Goal: Information Seeking & Learning: Understand process/instructions

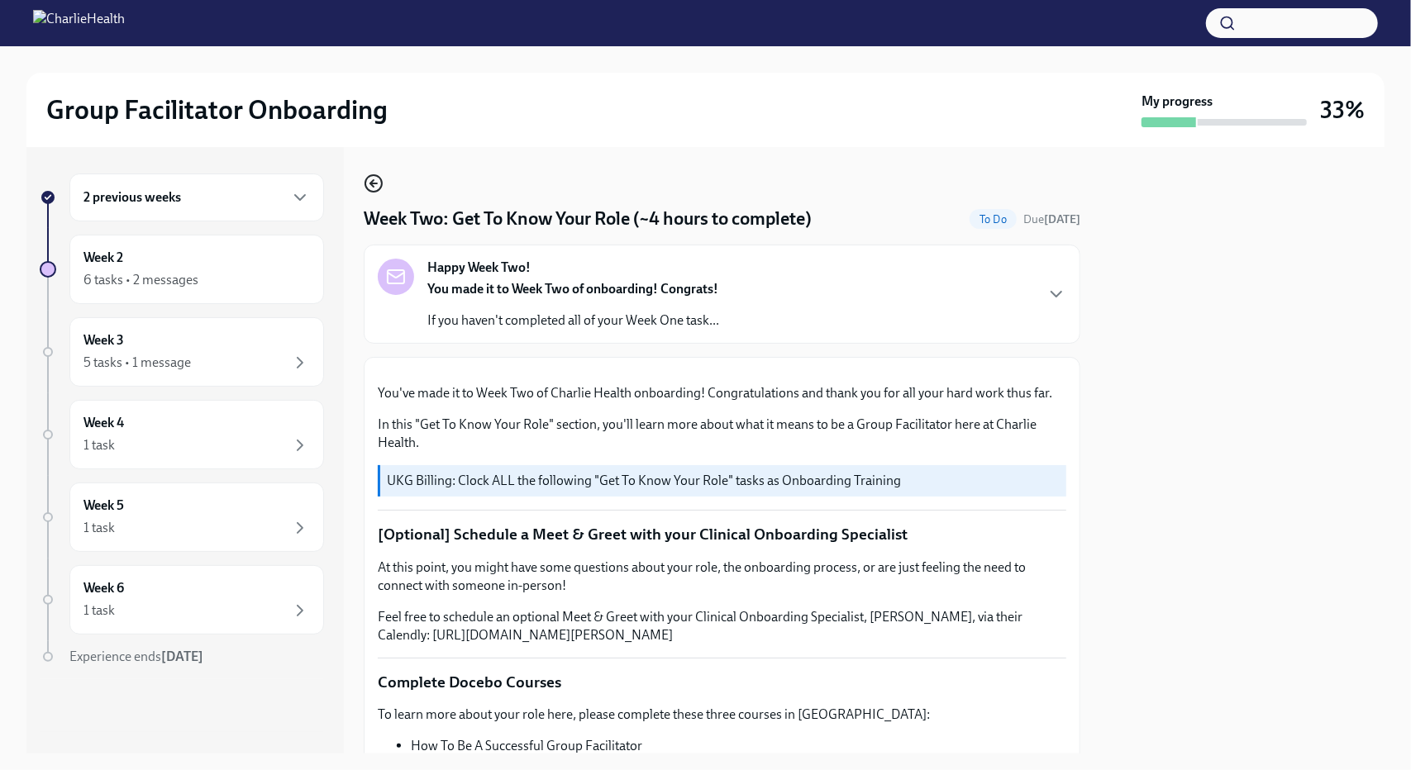
click at [368, 189] on circle "button" at bounding box center [373, 183] width 17 height 17
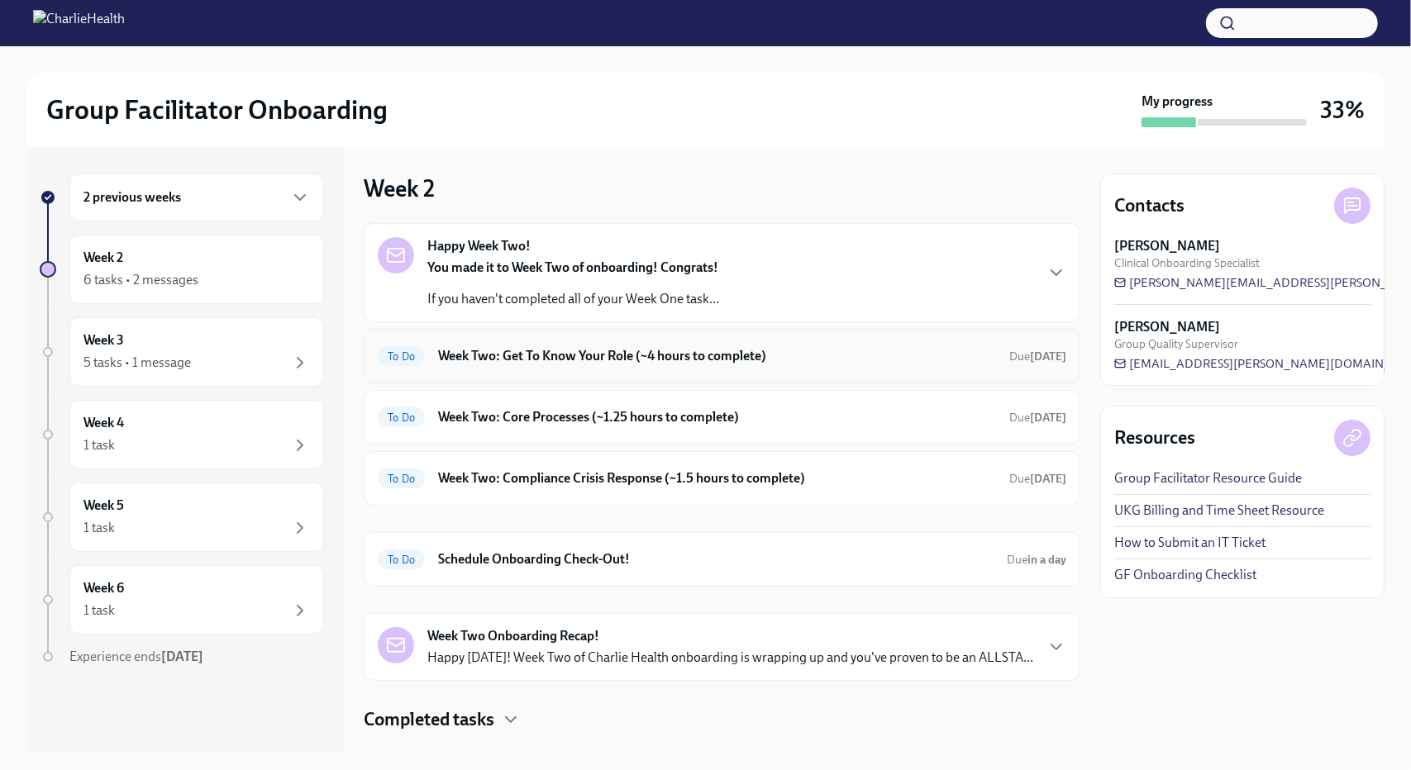
click at [558, 360] on h6 "Week Two: Get To Know Your Role (~4 hours to complete)" at bounding box center [717, 356] width 558 height 18
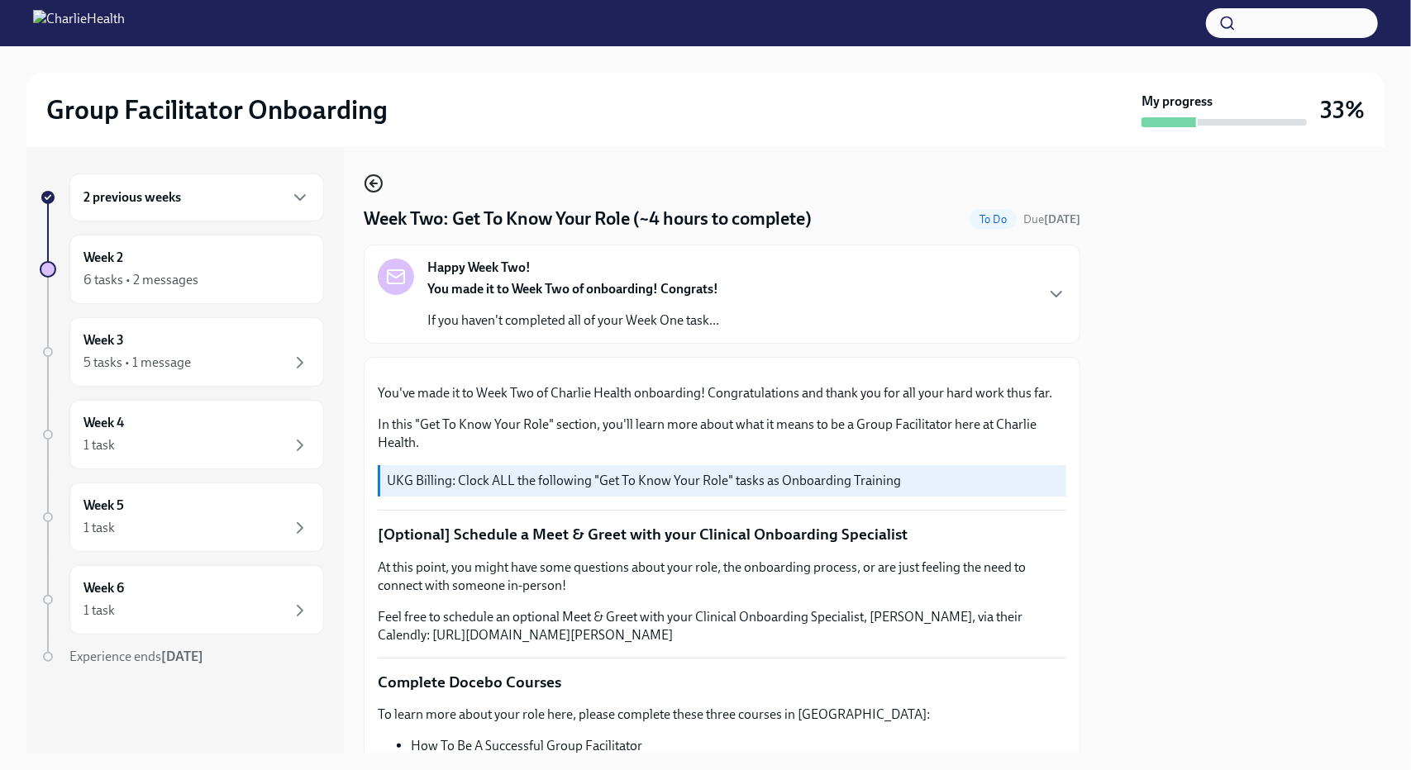
click at [374, 189] on icon "button" at bounding box center [374, 184] width 20 height 20
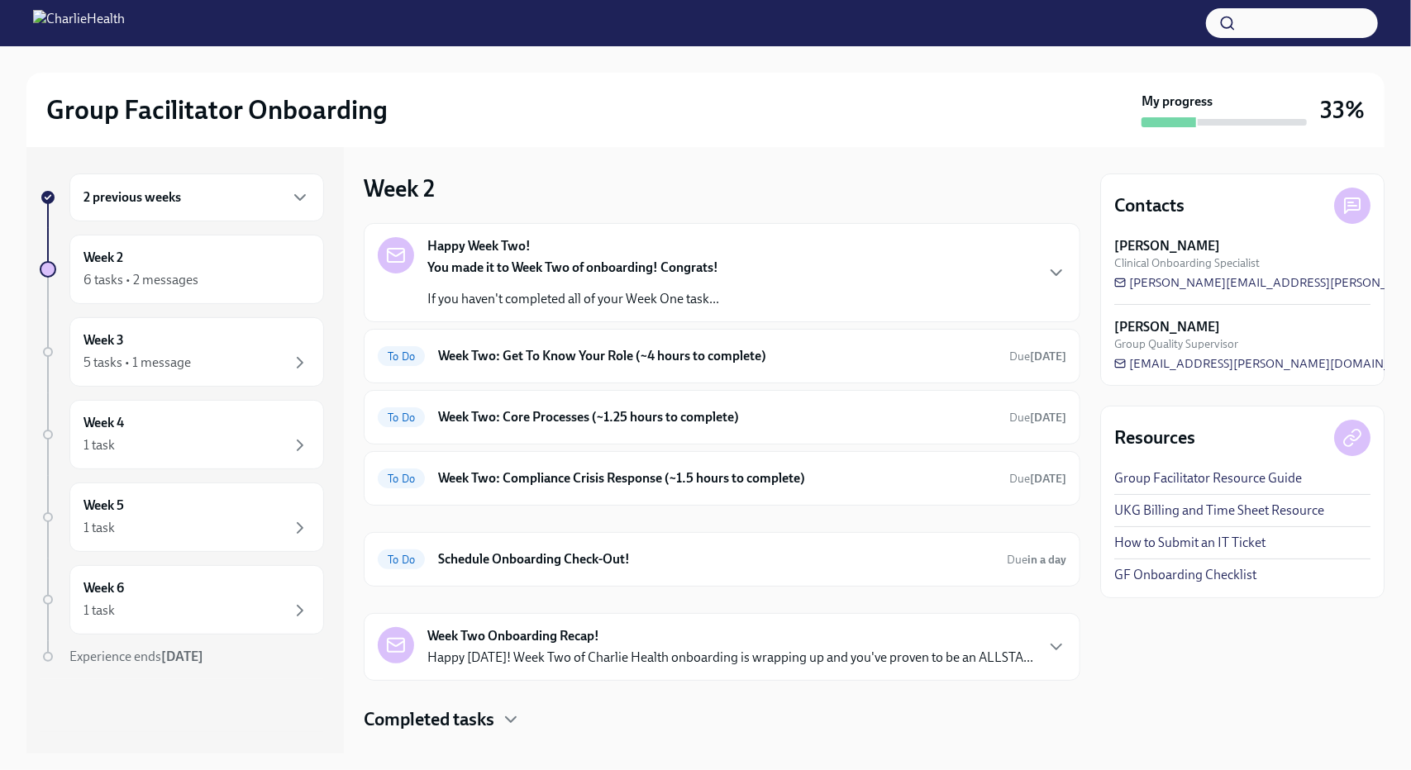
click at [554, 273] on strong "You made it to Week Two of onboarding! Congrats!" at bounding box center [572, 268] width 291 height 16
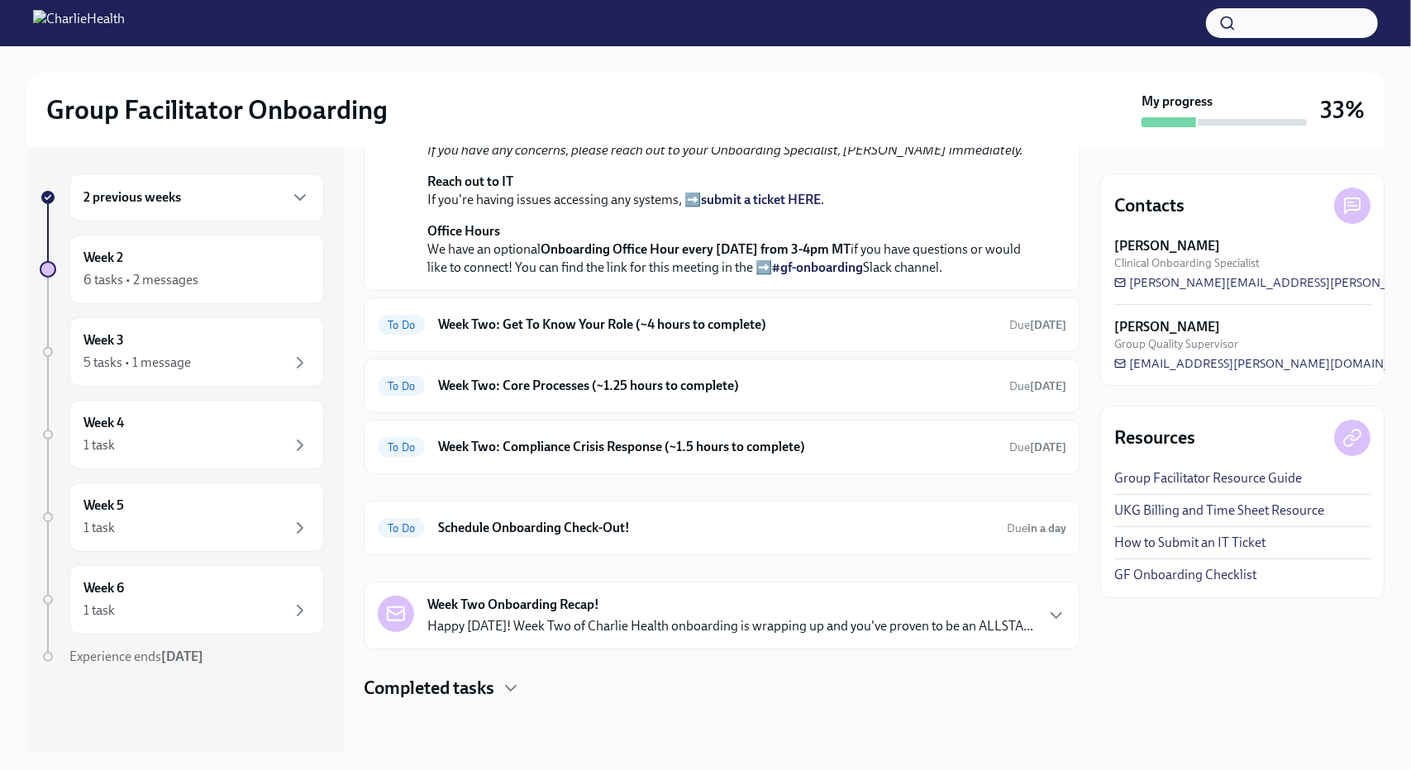
scroll to position [616, 0]
click at [93, 277] on div "6 tasks • 2 messages" at bounding box center [140, 280] width 115 height 18
click at [691, 316] on h6 "Week Two: Get To Know Your Role (~4 hours to complete)" at bounding box center [717, 325] width 558 height 18
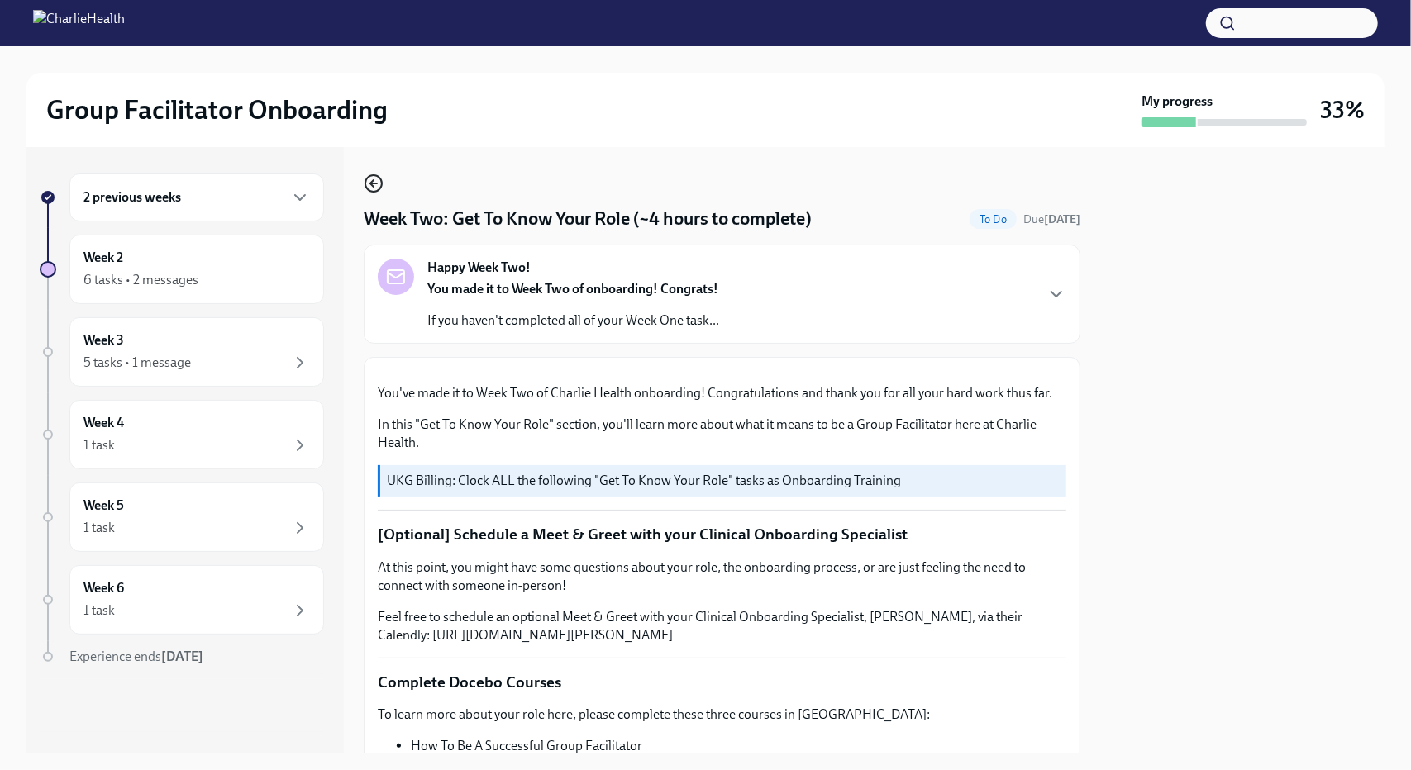
click at [370, 192] on circle "button" at bounding box center [373, 183] width 17 height 17
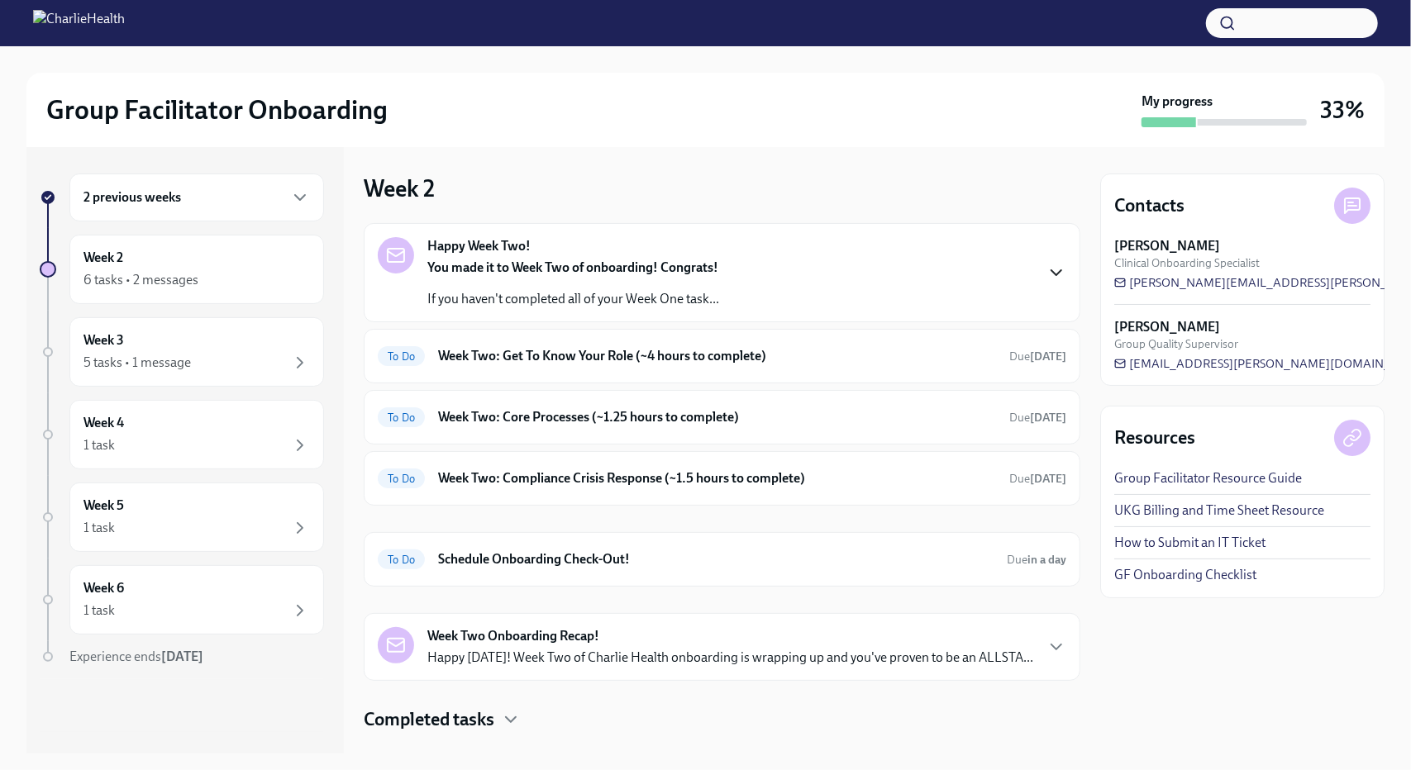
click at [1050, 269] on icon "button" at bounding box center [1056, 273] width 20 height 20
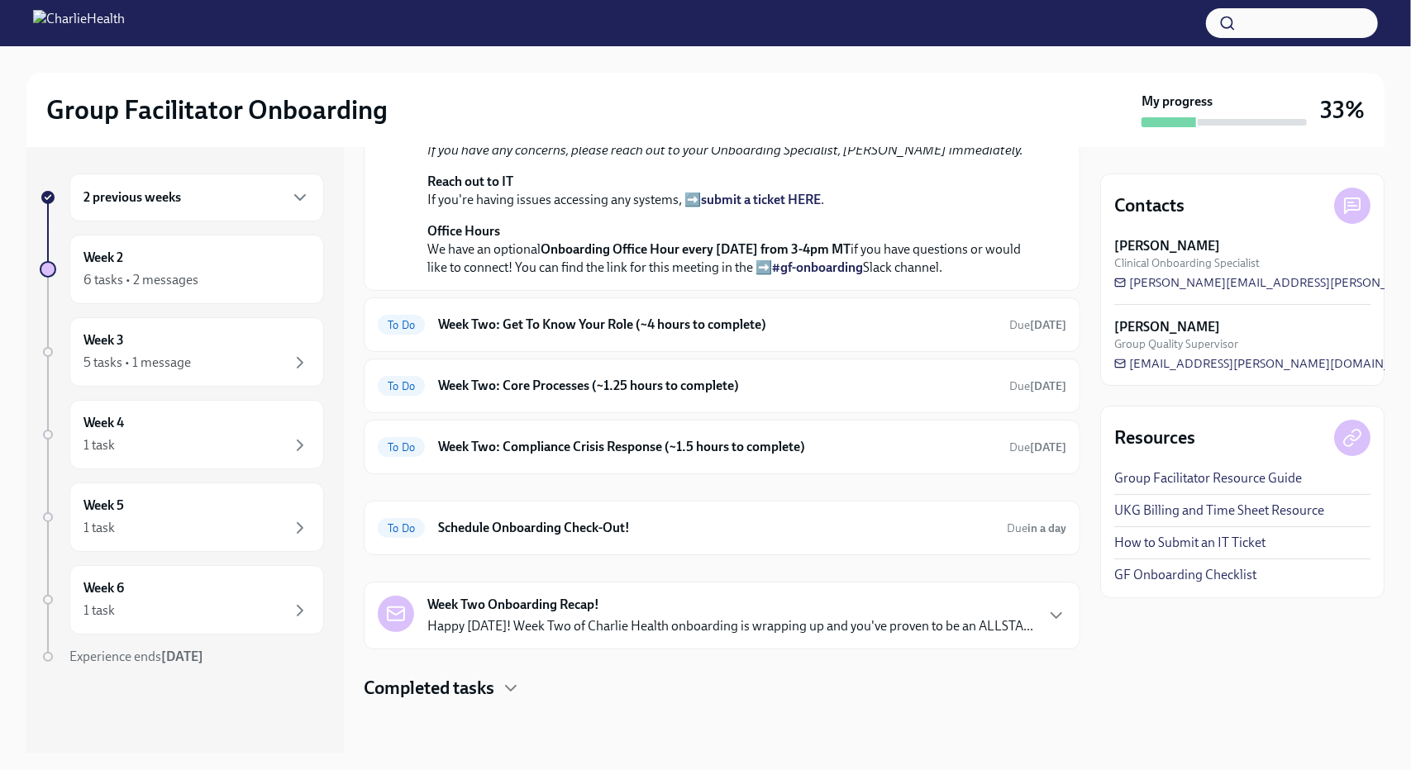
scroll to position [579, 0]
click at [154, 207] on div "2 previous weeks" at bounding box center [196, 198] width 226 height 20
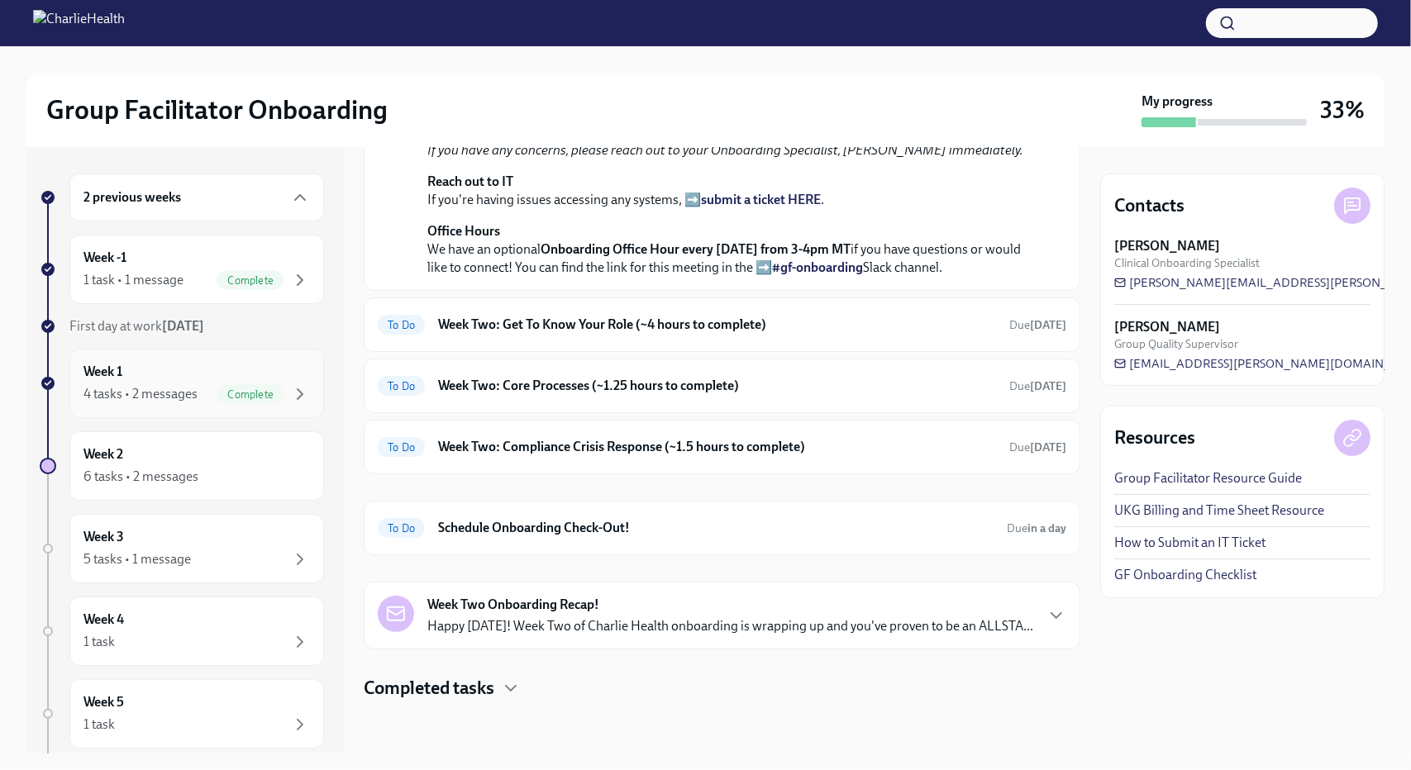
click at [151, 370] on div "Week 1 4 tasks • 2 messages Complete" at bounding box center [196, 383] width 226 height 41
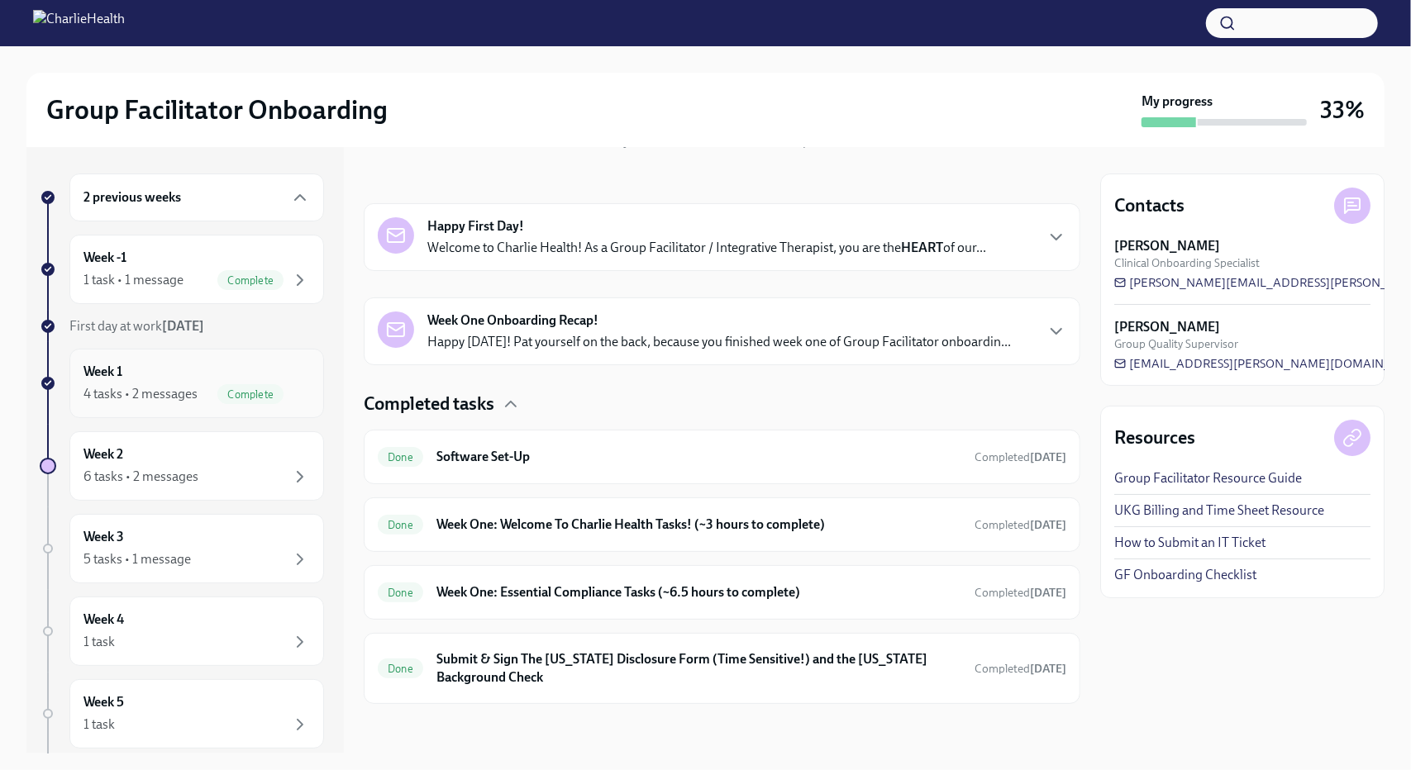
click at [130, 363] on div "Week 1 4 tasks • 2 messages Complete" at bounding box center [196, 383] width 226 height 41
click at [130, 378] on div "Week 1 4 tasks • 2 messages Complete" at bounding box center [196, 383] width 226 height 41
click at [105, 374] on h6 "Week 1" at bounding box center [102, 372] width 39 height 18
click at [113, 394] on div "4 tasks • 2 messages" at bounding box center [140, 394] width 114 height 18
click at [682, 606] on div "Done Week One: Essential Compliance Tasks (~6.5 hours to complete) Completed [D…" at bounding box center [722, 592] width 717 height 55
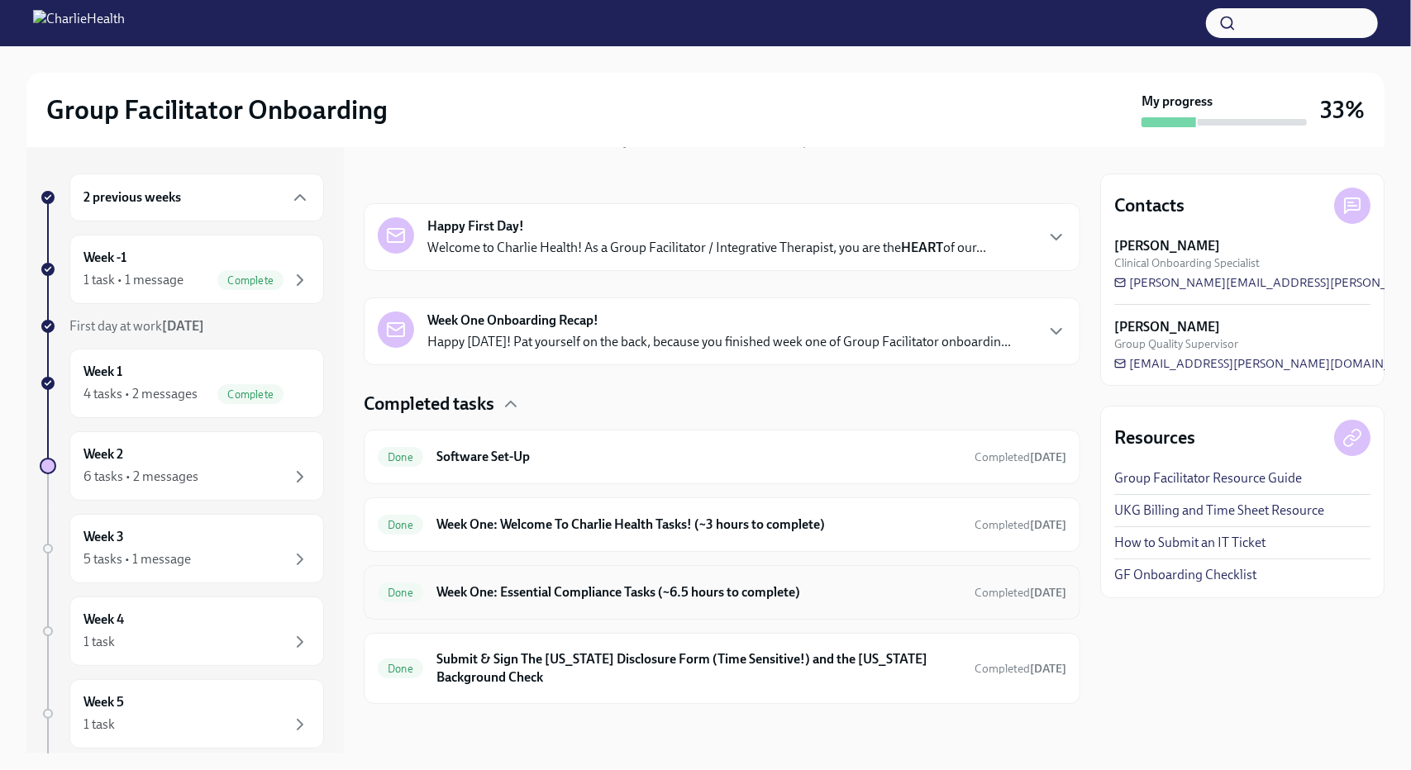
click at [674, 586] on h6 "Week One: Essential Compliance Tasks (~6.5 hours to complete)" at bounding box center [698, 593] width 525 height 18
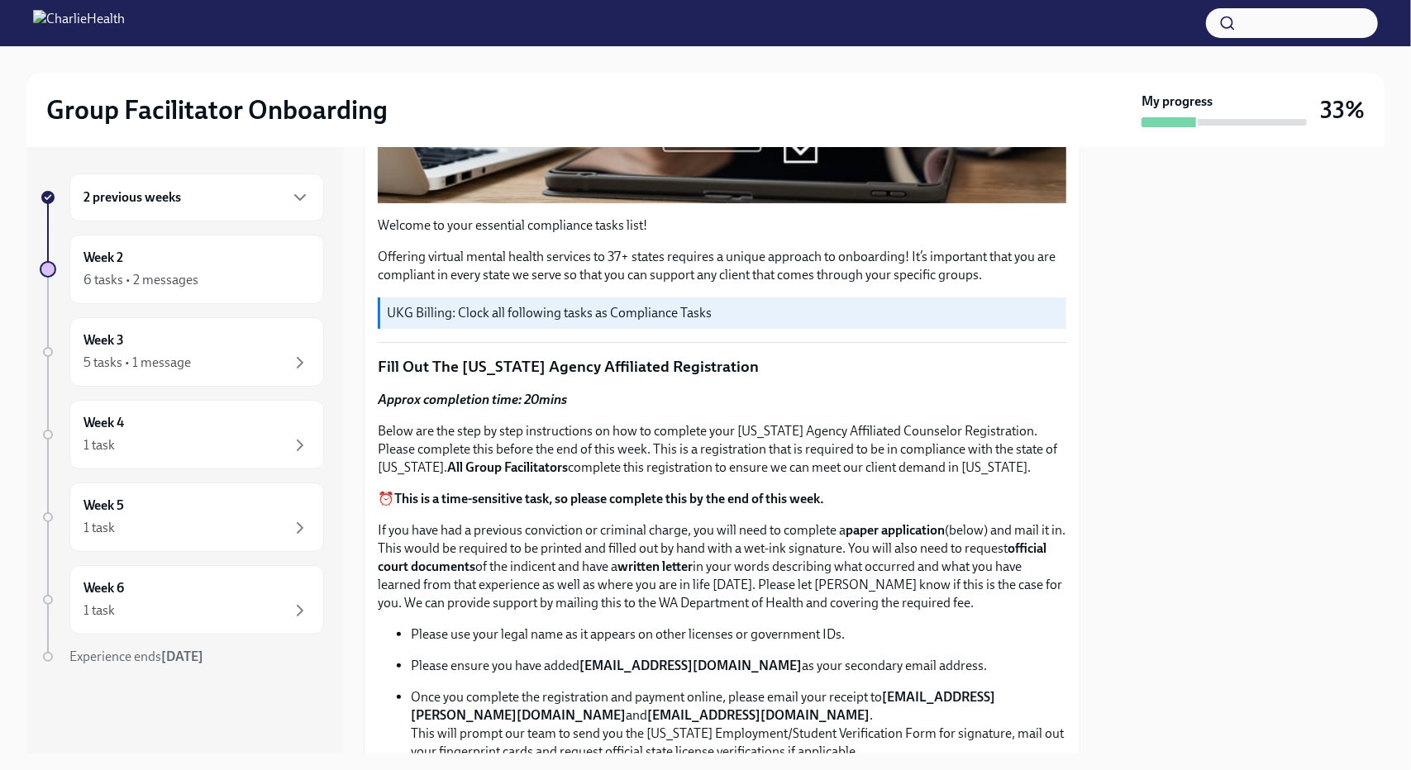
scroll to position [579, 0]
